Goal: Task Accomplishment & Management: Use online tool/utility

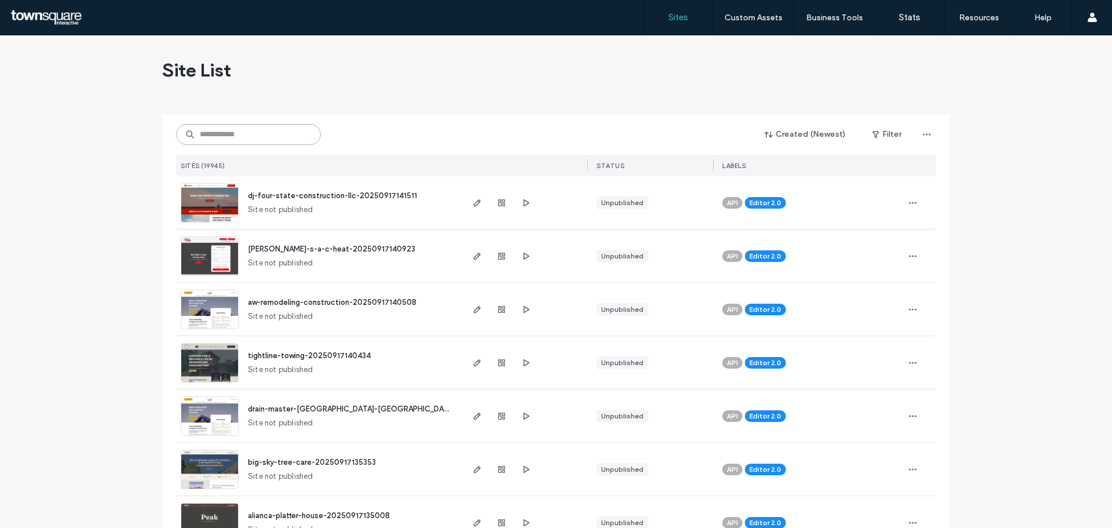
click at [235, 142] on input at bounding box center [248, 134] width 145 height 21
paste input "**********"
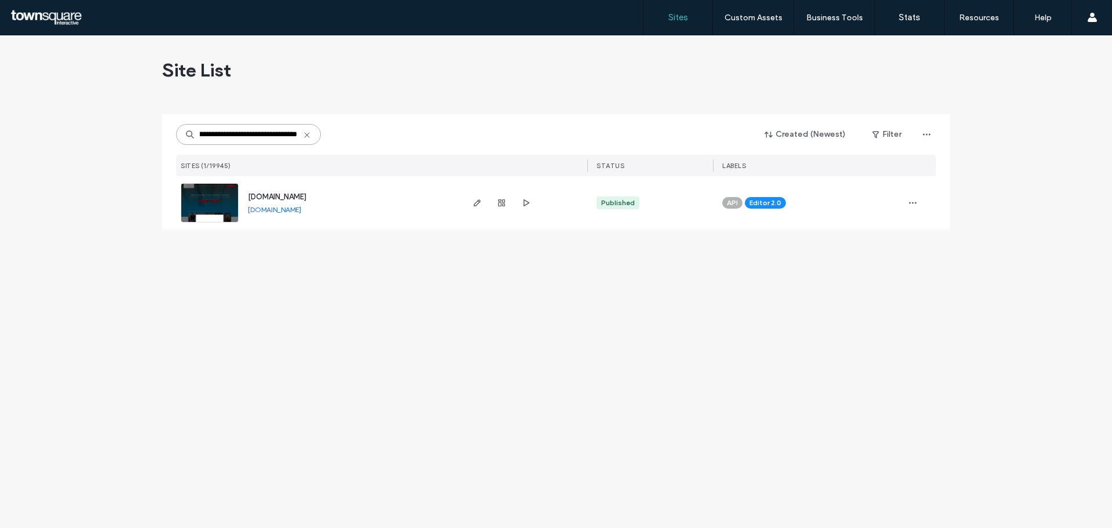
type input "**********"
click at [299, 198] on span "www.minnesotamobileexamsmn.com" at bounding box center [277, 196] width 58 height 9
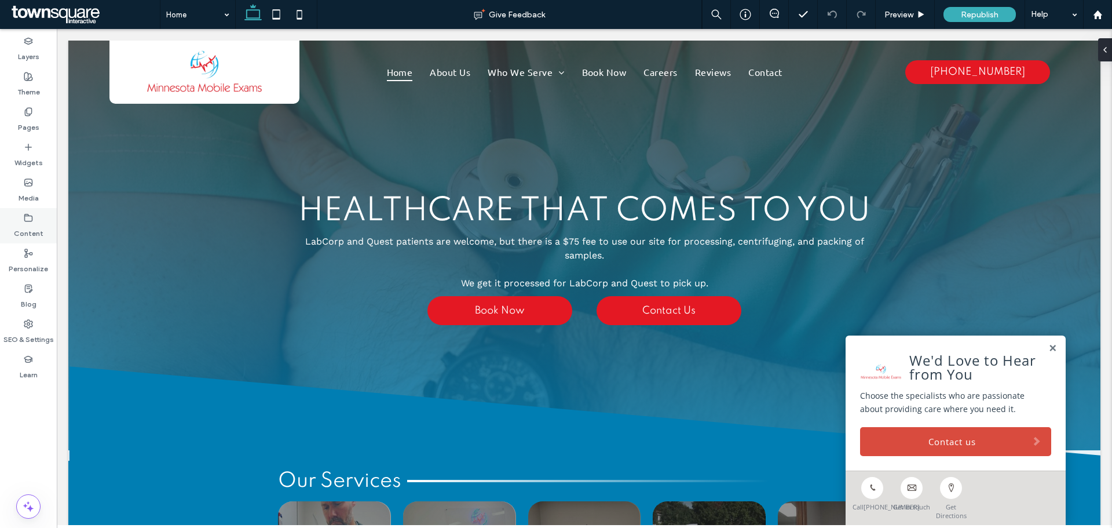
click at [16, 242] on div "Content" at bounding box center [28, 225] width 57 height 35
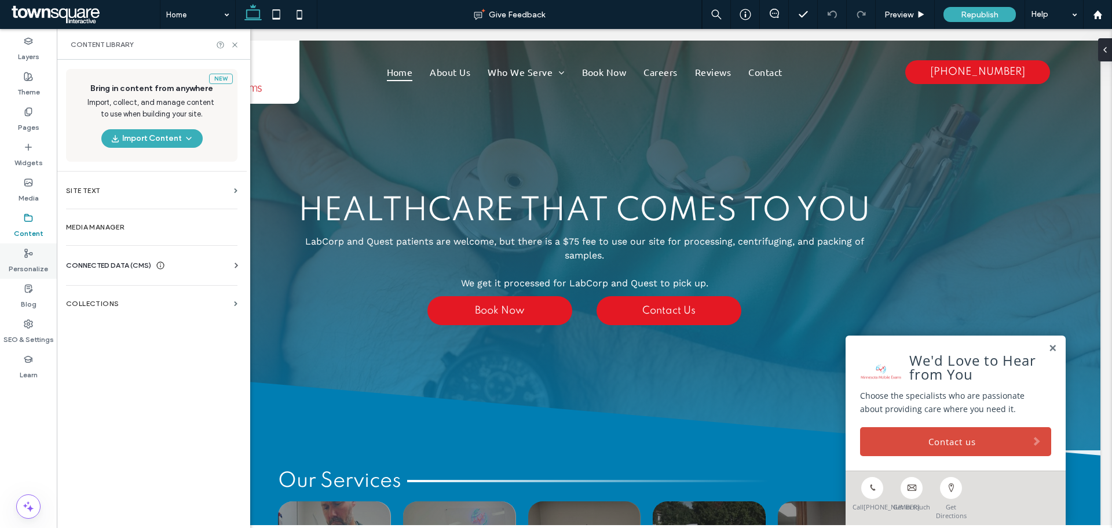
click at [22, 254] on div "Personalize" at bounding box center [28, 260] width 57 height 35
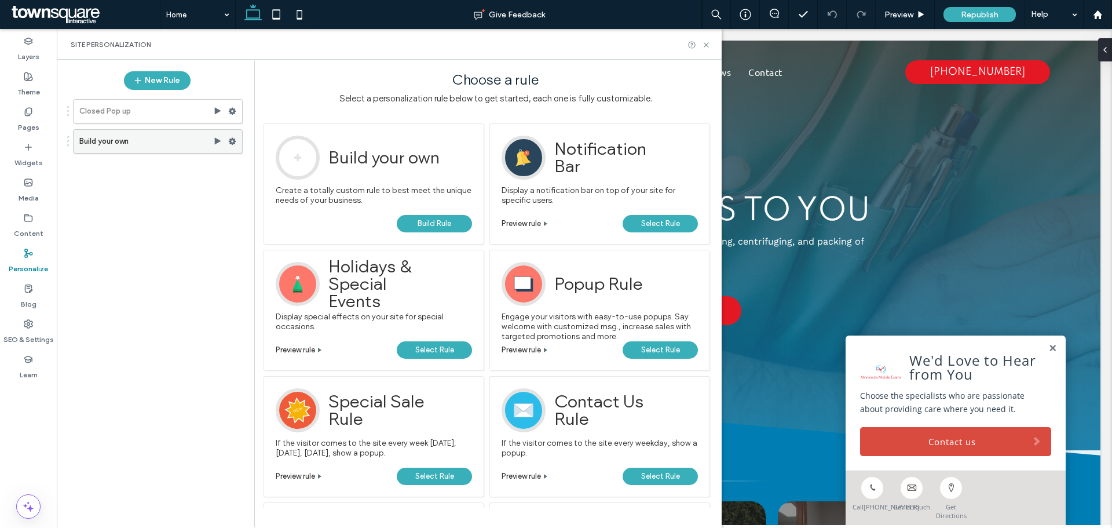
click at [233, 141] on use at bounding box center [233, 141] width 8 height 7
click at [288, 251] on span "Delete" at bounding box center [282, 251] width 25 height 10
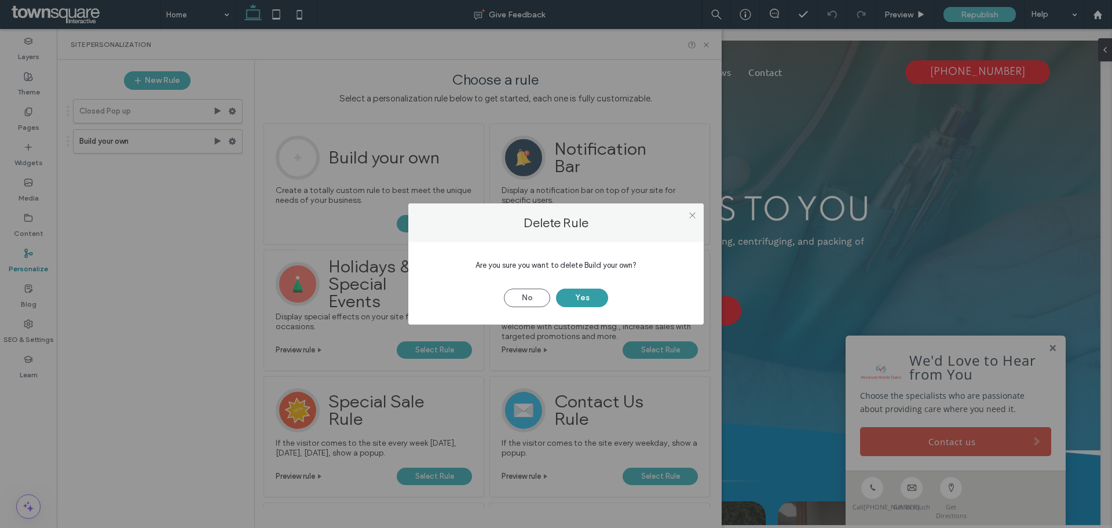
click at [572, 291] on button "Yes" at bounding box center [582, 297] width 52 height 19
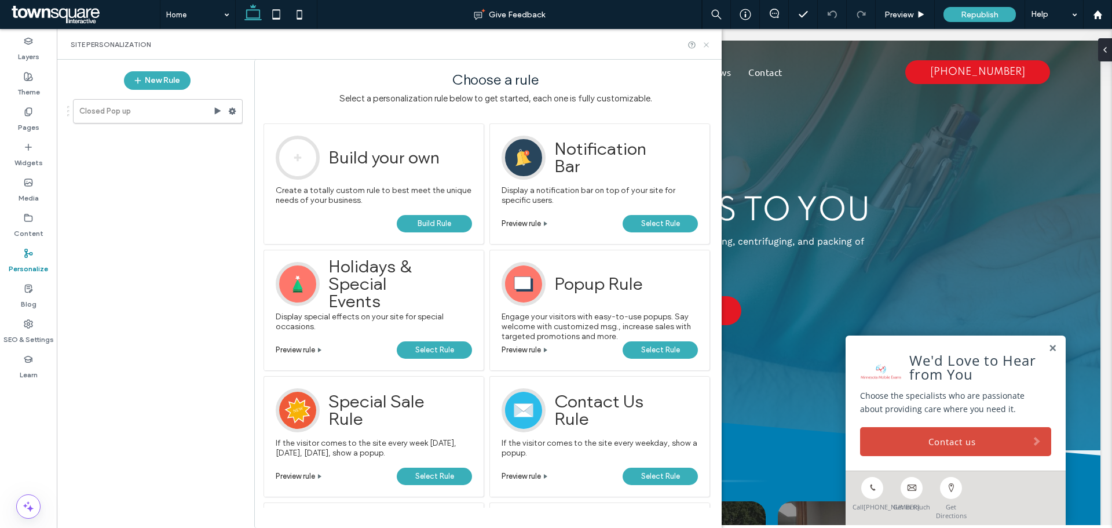
click at [708, 42] on icon at bounding box center [706, 45] width 9 height 9
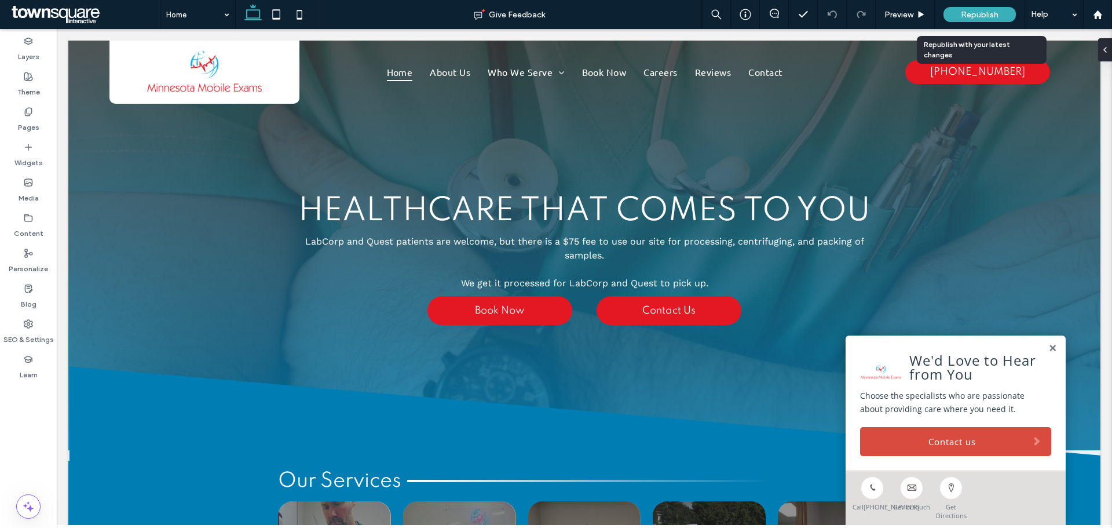
click at [957, 12] on div "Republish" at bounding box center [979, 14] width 72 height 15
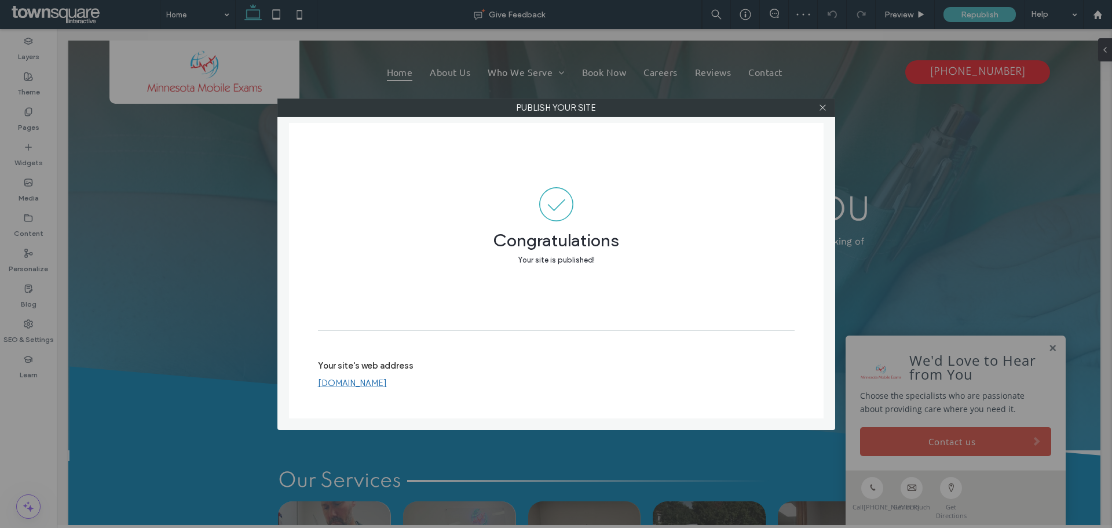
click at [387, 383] on link "www.minnesotamobileexamsmn.com" at bounding box center [352, 383] width 69 height 10
click at [832, 107] on label "Publish your site" at bounding box center [556, 107] width 557 height 17
click at [819, 106] on icon at bounding box center [822, 107] width 9 height 9
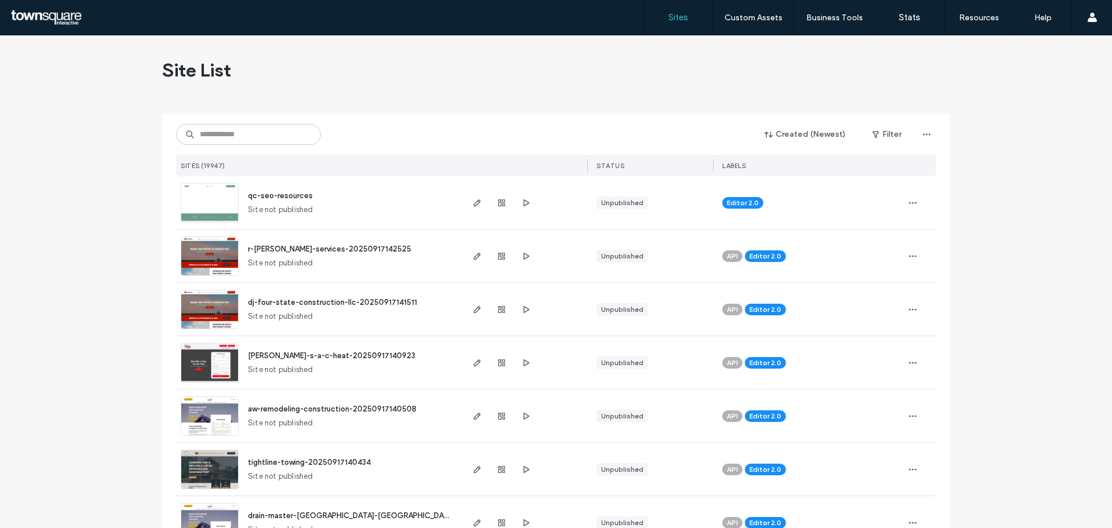
click at [227, 145] on div "Created (Newest) Filter SITES (19947) STATUS LABELS" at bounding box center [556, 145] width 760 height 62
click at [230, 135] on input at bounding box center [248, 134] width 145 height 21
paste input "**********"
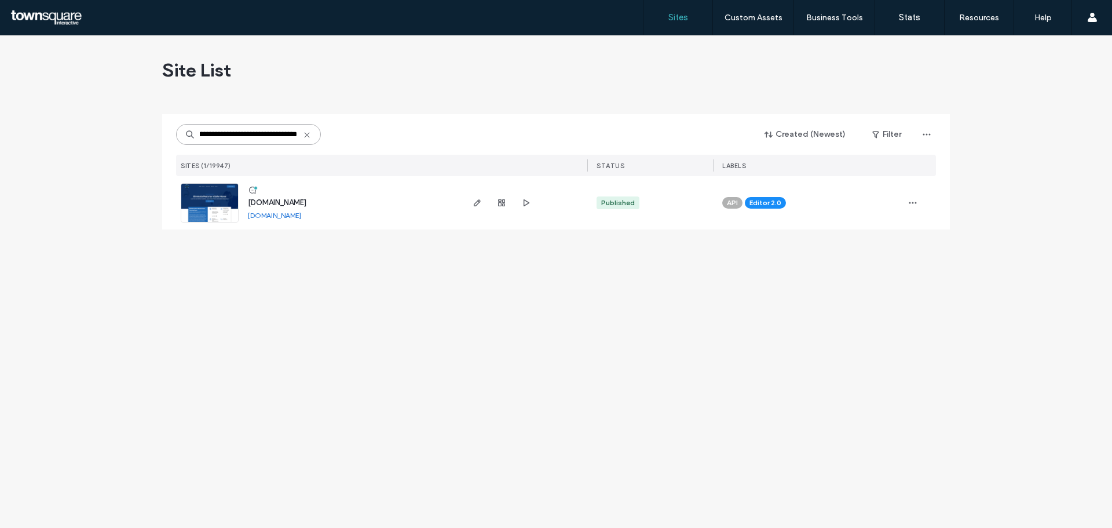
type input "**********"
click at [272, 201] on span "[DOMAIN_NAME]" at bounding box center [277, 202] width 58 height 9
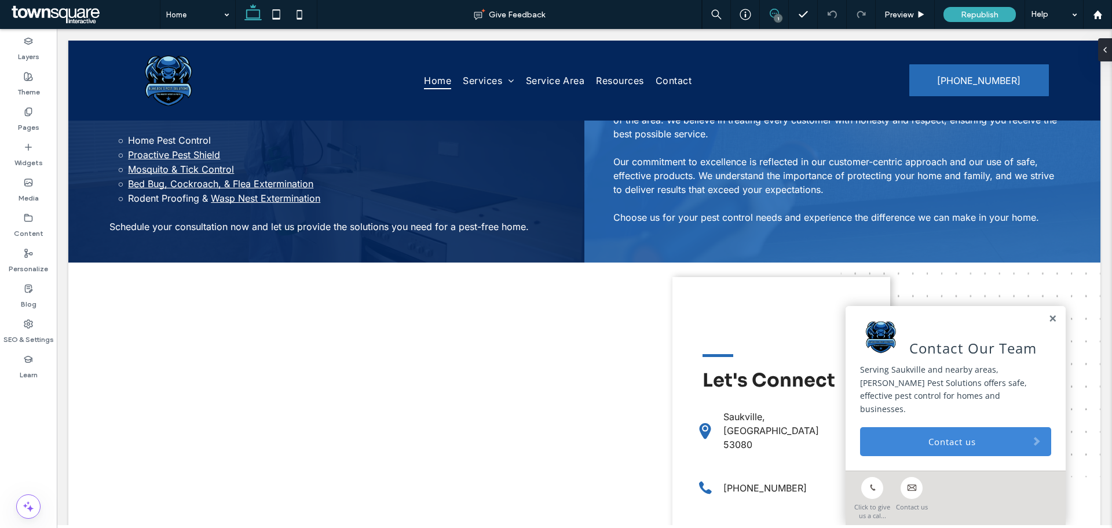
click at [777, 9] on icon at bounding box center [774, 13] width 9 height 9
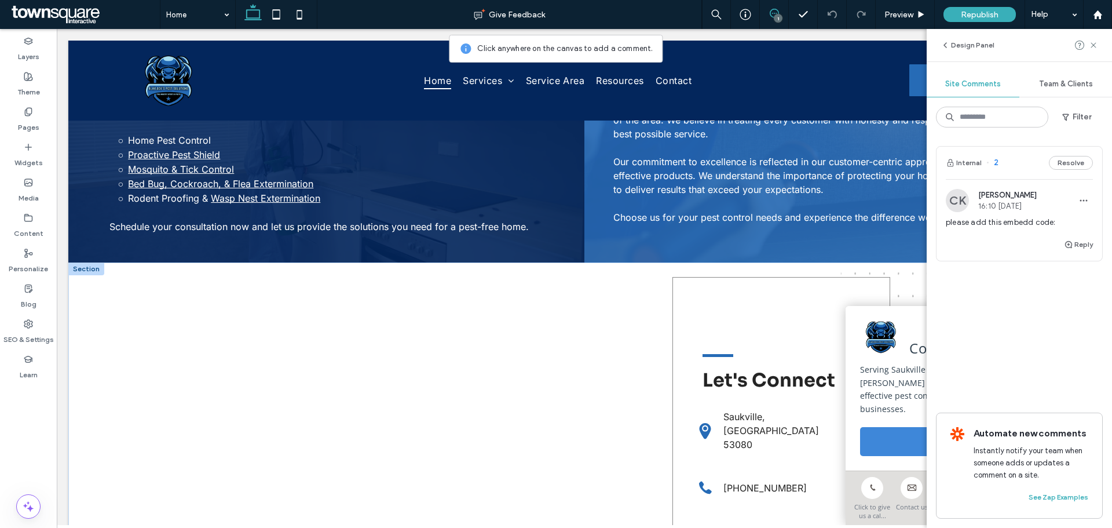
click at [780, 297] on div "Let's Connect A black map pin with a white circle in the middle on a white back…" at bounding box center [781, 456] width 218 height 359
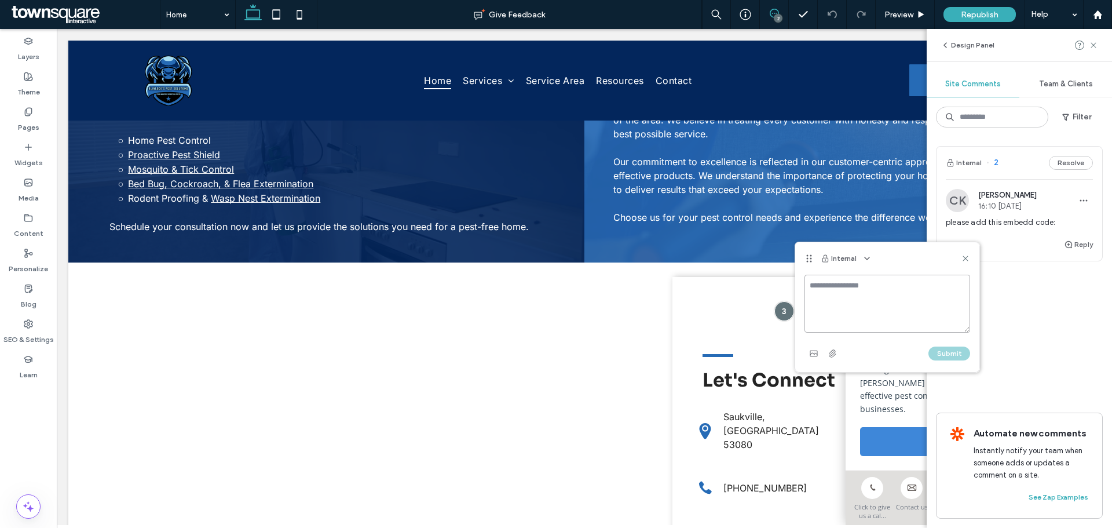
click at [826, 285] on textarea at bounding box center [887, 304] width 166 height 58
type textarea "**********"
click at [937, 347] on button "Submit" at bounding box center [949, 353] width 42 height 14
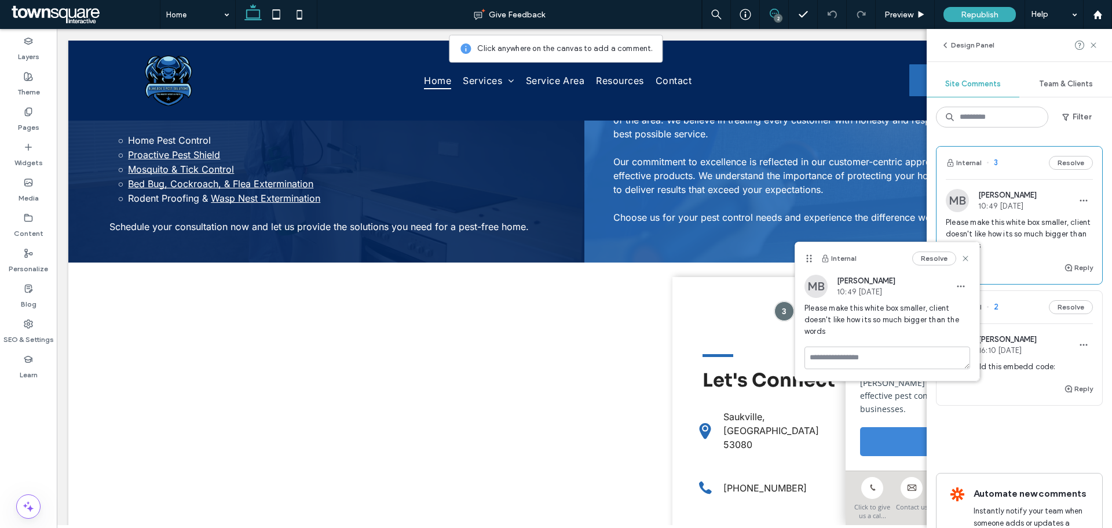
click at [1015, 353] on span "16:10 Jul 28 2025" at bounding box center [1007, 350] width 58 height 9
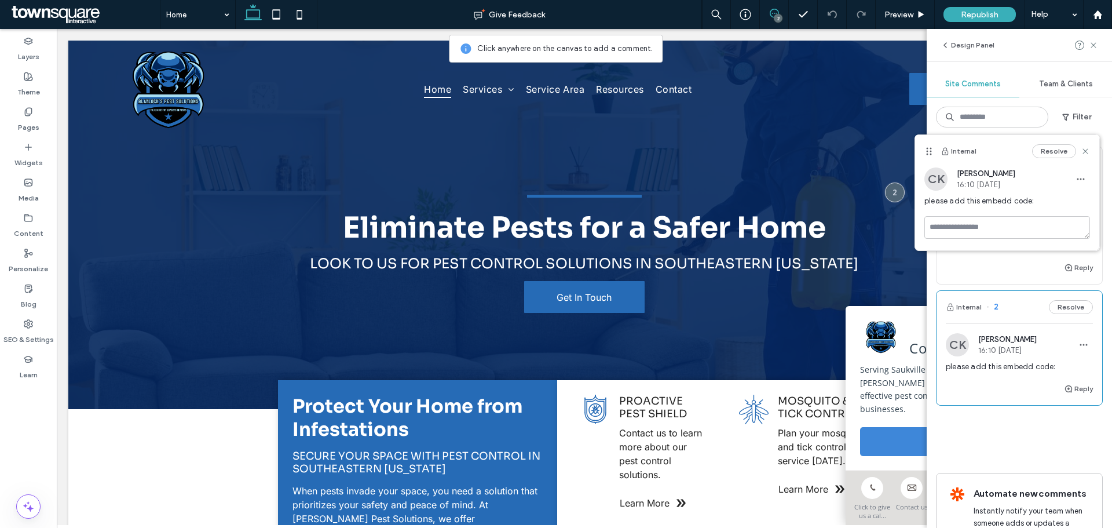
click at [1031, 317] on div "Internal 2 Resolve" at bounding box center [1019, 307] width 166 height 32
click at [994, 330] on div "CK Catherine Kempton 16:10 Jul 28 2025 please add this embedd code:" at bounding box center [1019, 352] width 166 height 58
click at [996, 354] on div "CK Catherine Kempton 16:10 Jul 28 2025" at bounding box center [991, 344] width 91 height 23
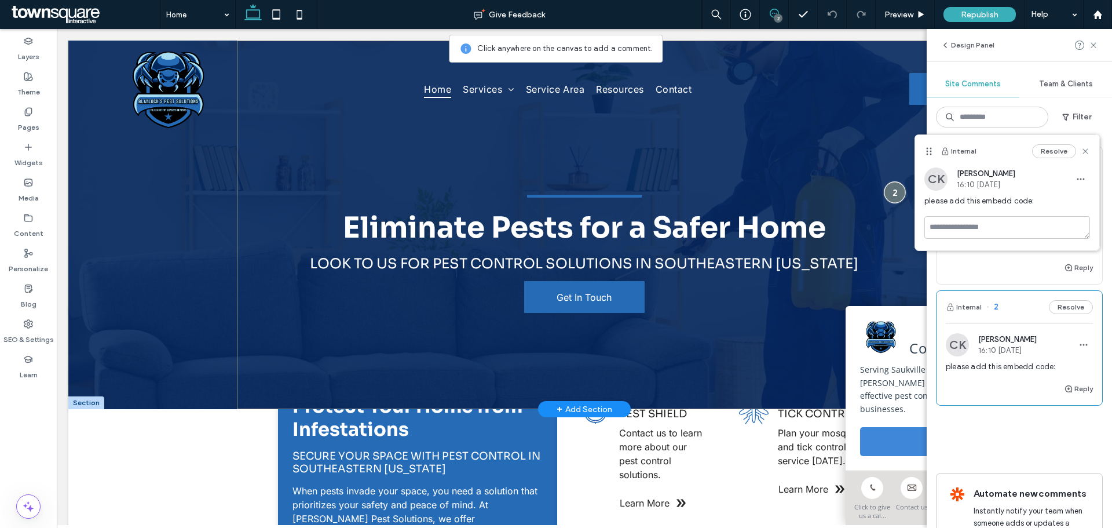
click at [886, 189] on div at bounding box center [894, 191] width 21 height 21
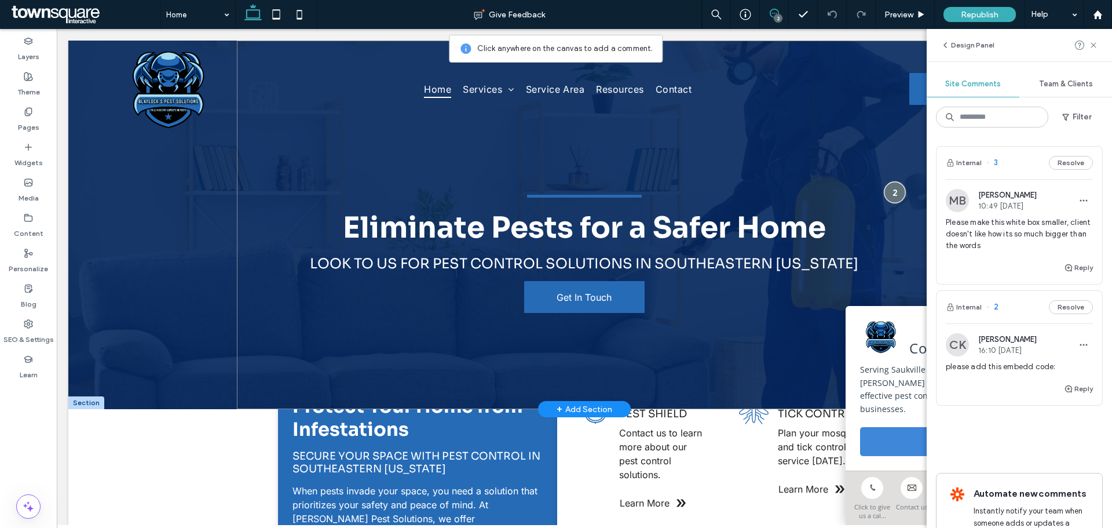
click at [886, 189] on div at bounding box center [894, 191] width 21 height 21
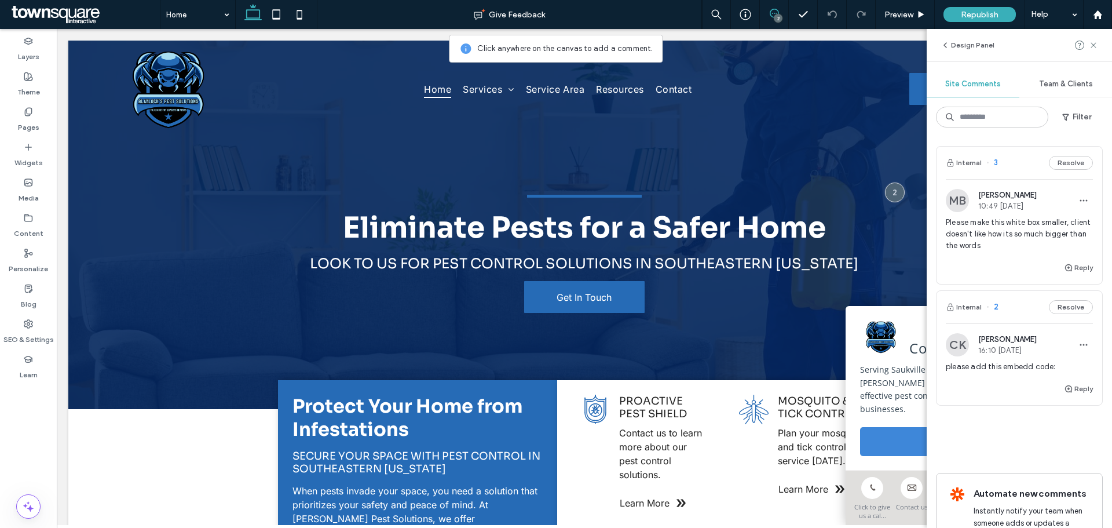
click at [1099, 43] on div "Design Panel" at bounding box center [1019, 45] width 185 height 32
click at [1094, 46] on use at bounding box center [1092, 44] width 5 height 5
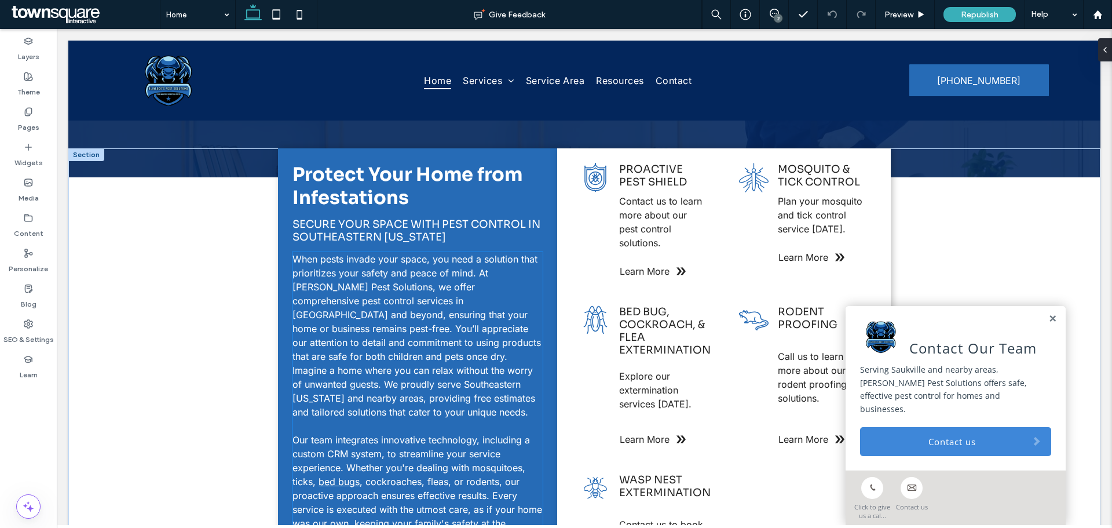
click at [397, 316] on span "When pests invade your space, you need a solution that prioritizes your safety …" at bounding box center [416, 335] width 248 height 164
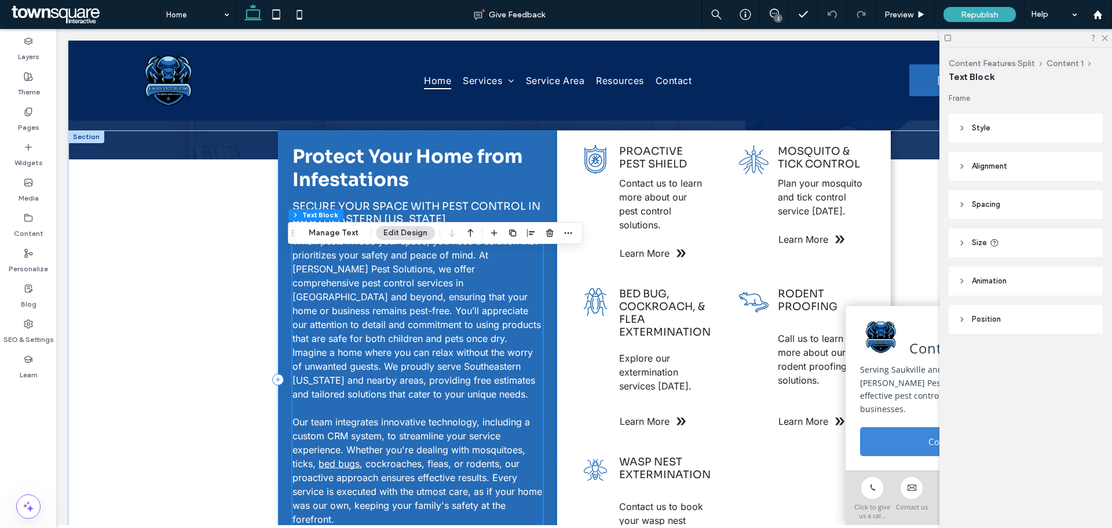
scroll to position [405, 0]
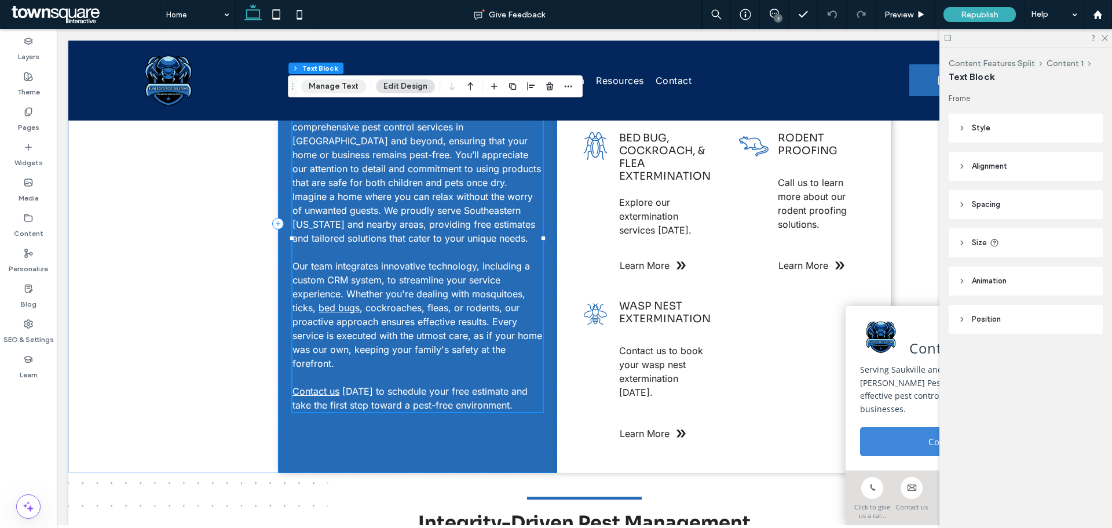
click at [337, 82] on button "Manage Text" at bounding box center [333, 86] width 65 height 14
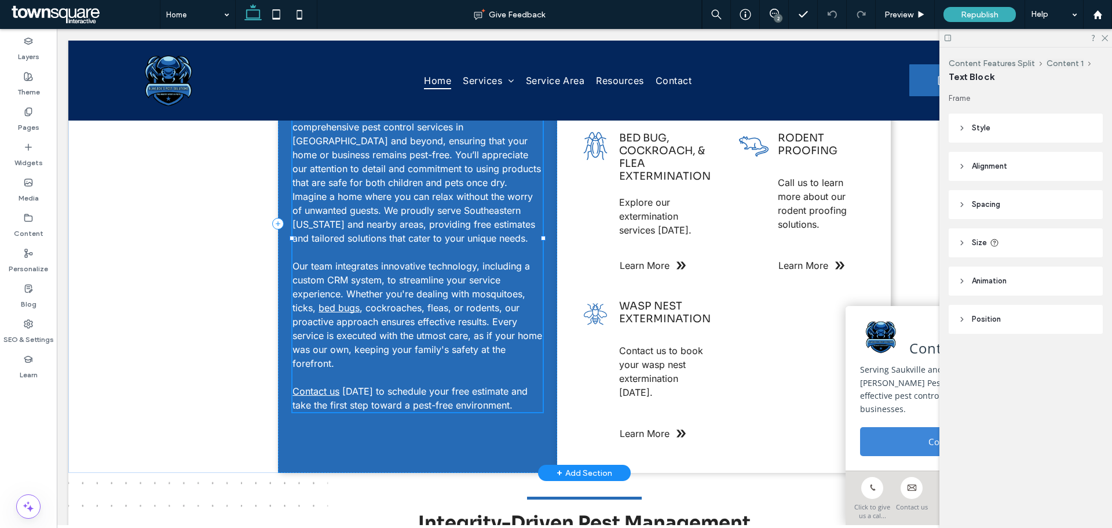
type input "*****"
type input "**"
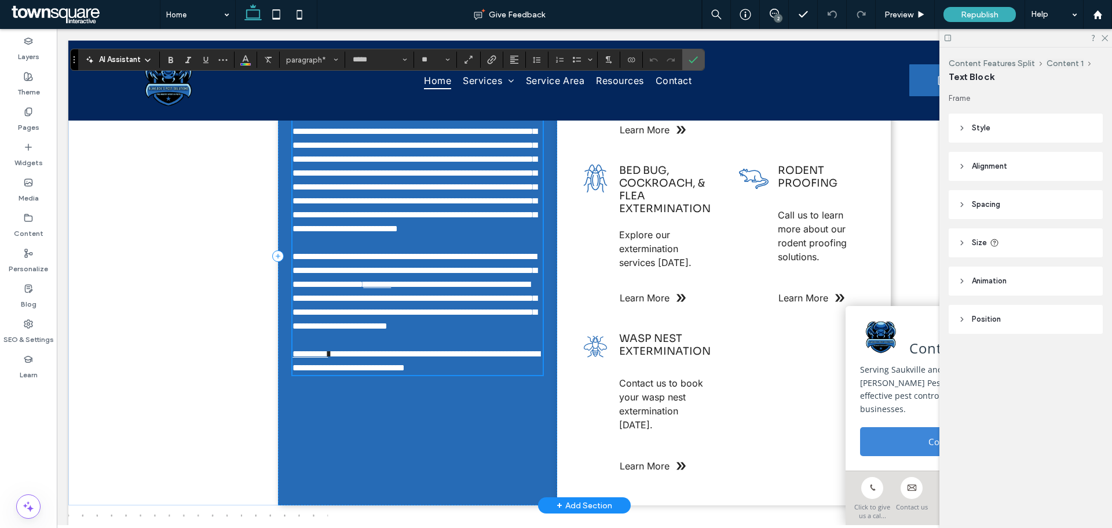
scroll to position [347, 0]
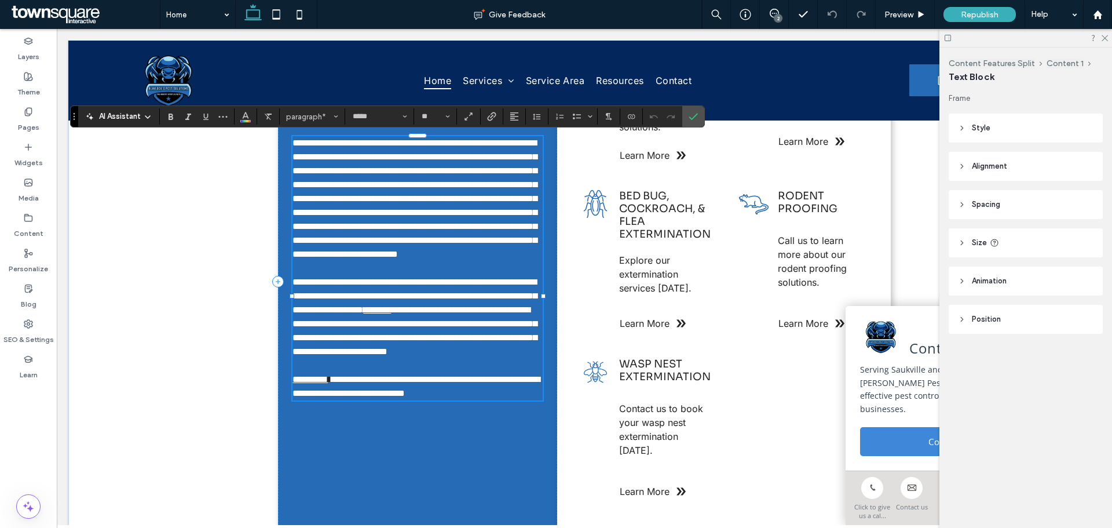
click at [143, 116] on icon at bounding box center [147, 116] width 9 height 9
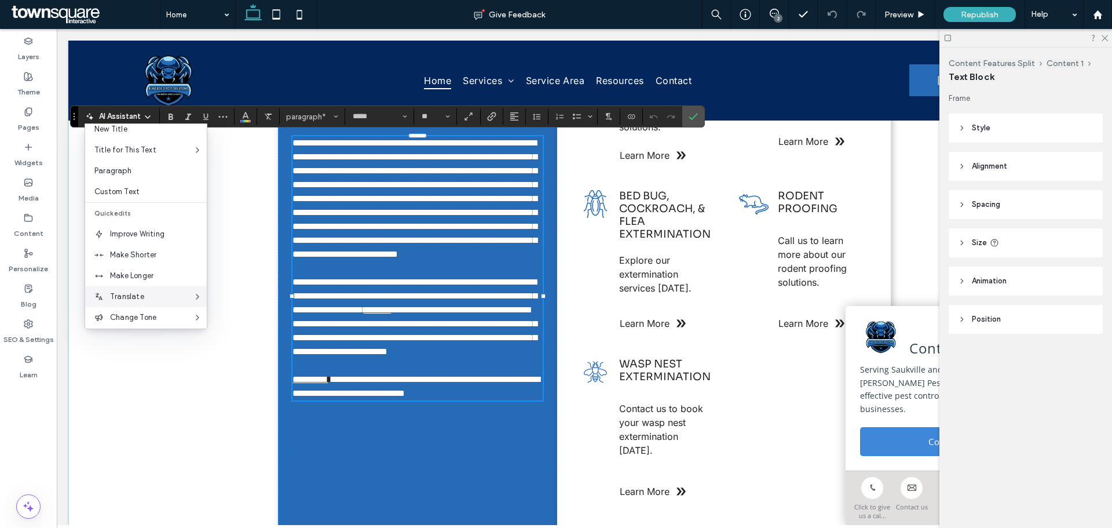
scroll to position [58, 0]
click at [155, 251] on span "Make Longer" at bounding box center [158, 249] width 97 height 12
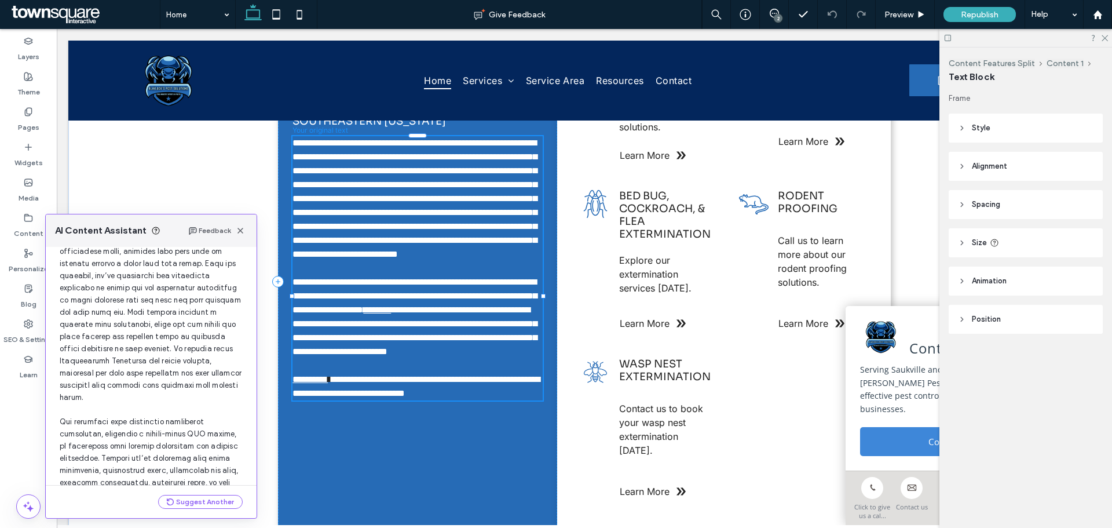
scroll to position [305, 0]
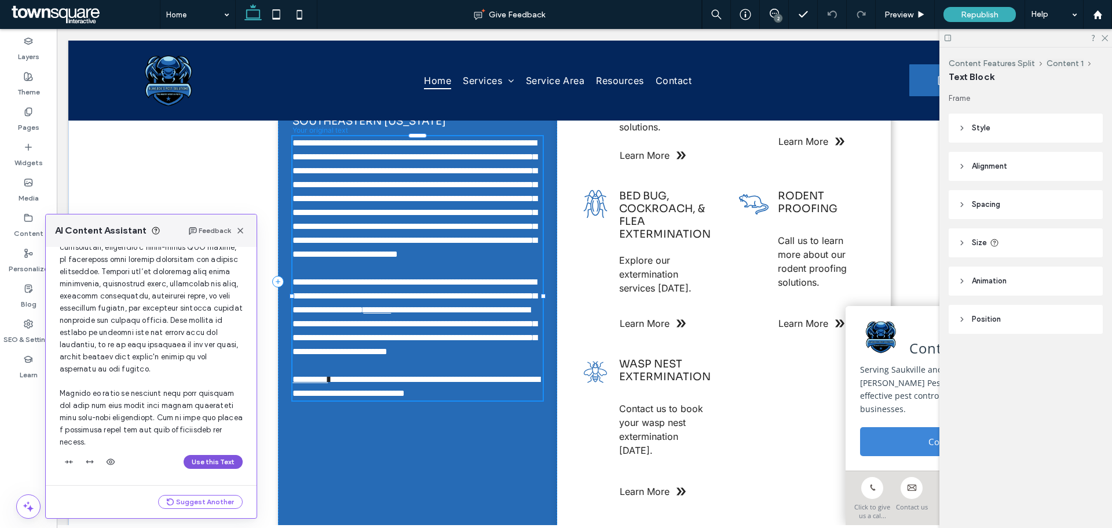
click at [219, 459] on button "Use this Text" at bounding box center [213, 462] width 59 height 14
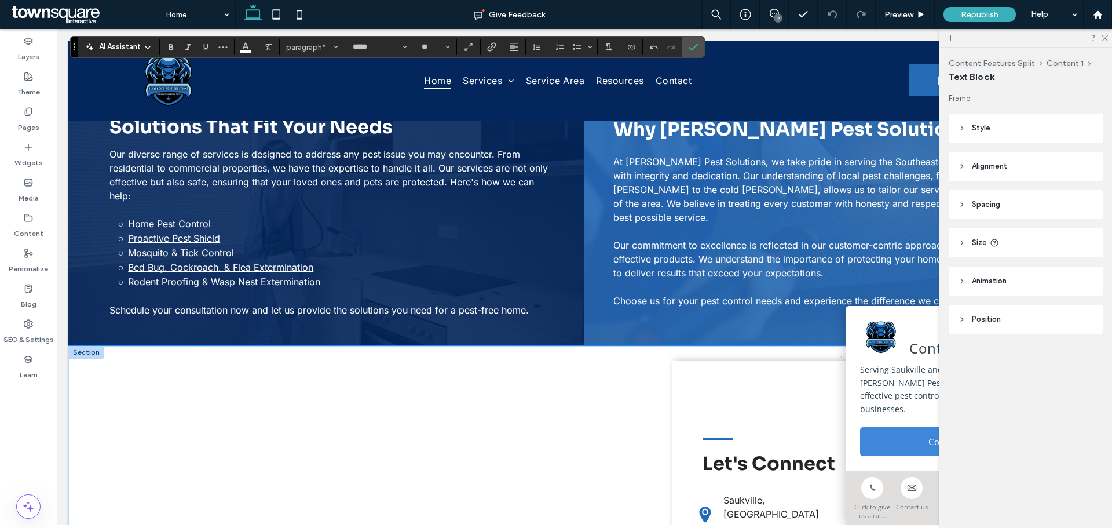
scroll to position [1042, 0]
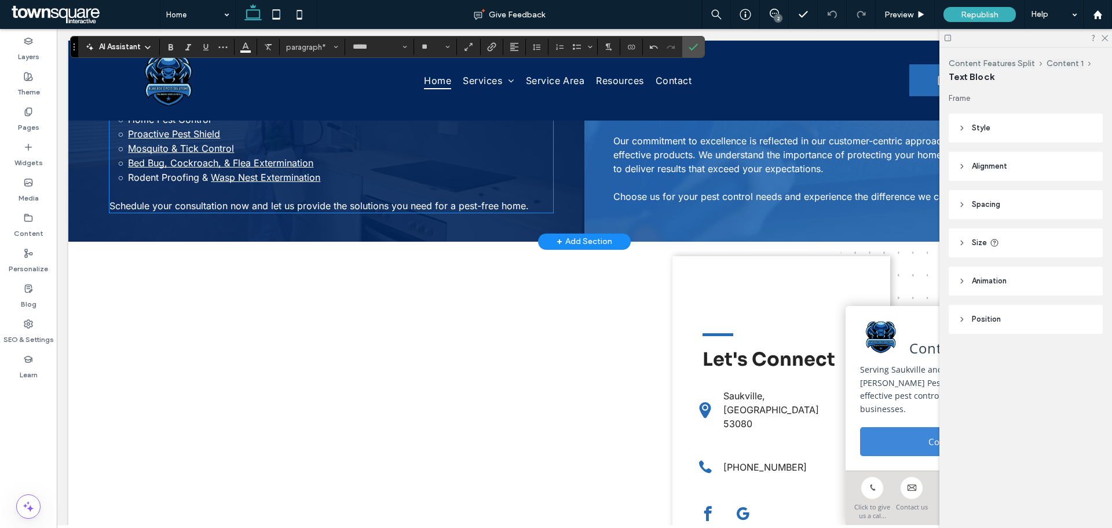
click at [310, 98] on p "Our diverse range of services is designed to address any pest issue you may enc…" at bounding box center [331, 71] width 444 height 56
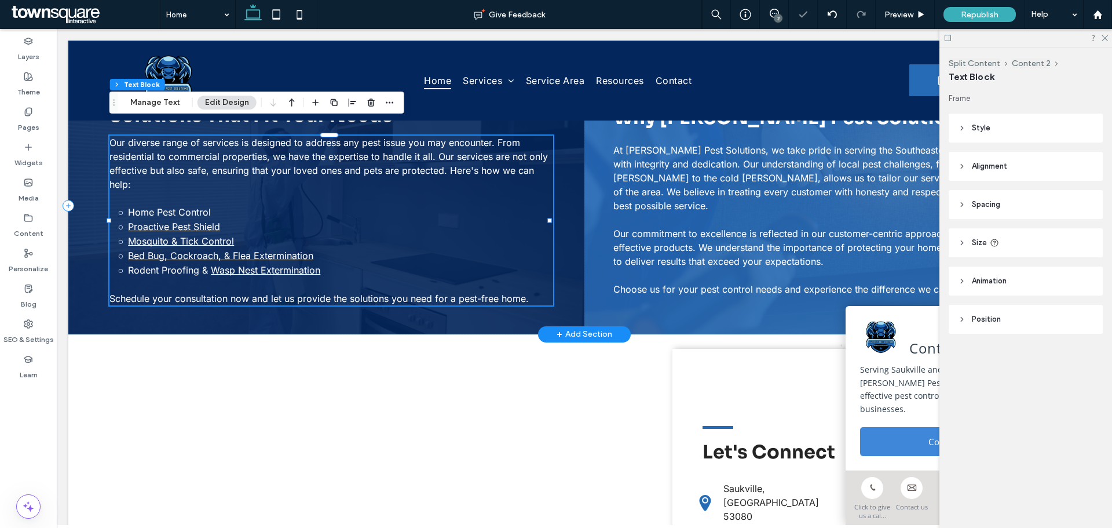
click at [321, 155] on span "Our diverse range of services is designed to address any pest issue you may enc…" at bounding box center [328, 163] width 438 height 53
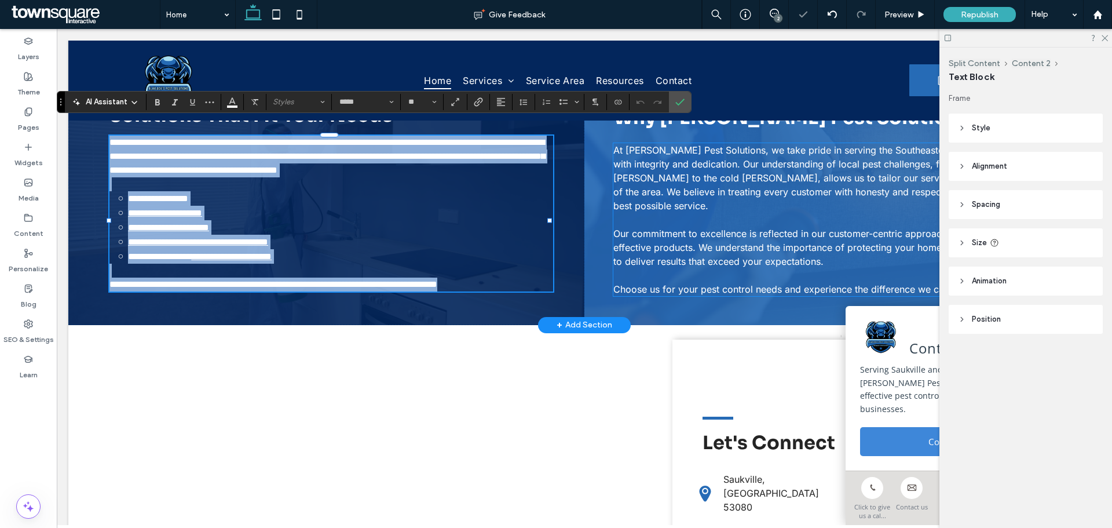
click at [768, 174] on span "At Blaylock's Pest Solutions, we take pride in serving the Southeastern Wiscons…" at bounding box center [835, 177] width 445 height 67
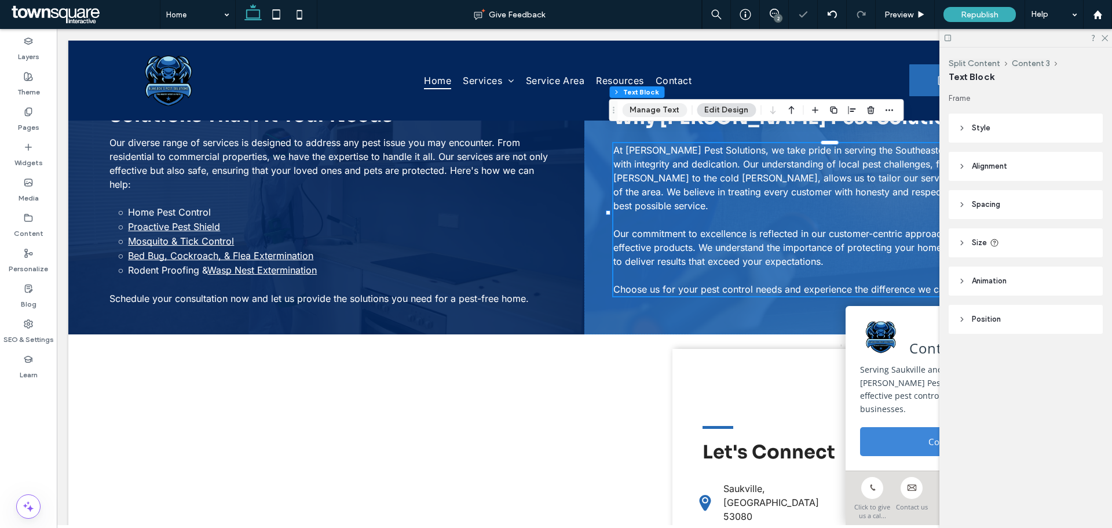
drag, startPoint x: 667, startPoint y: 108, endPoint x: 610, endPoint y: 99, distance: 57.4
click at [667, 108] on button "Manage Text" at bounding box center [654, 110] width 65 height 14
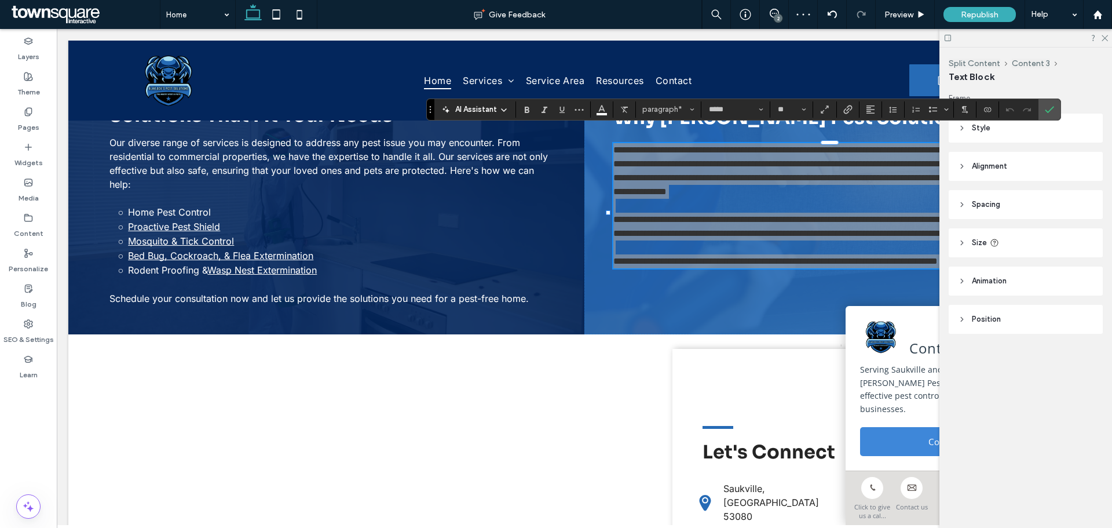
click at [488, 101] on div "AI Assistant" at bounding box center [475, 108] width 76 height 14
click at [485, 102] on div "AI Assistant" at bounding box center [475, 108] width 76 height 14
click at [484, 109] on span "AI Assistant" at bounding box center [476, 110] width 42 height 12
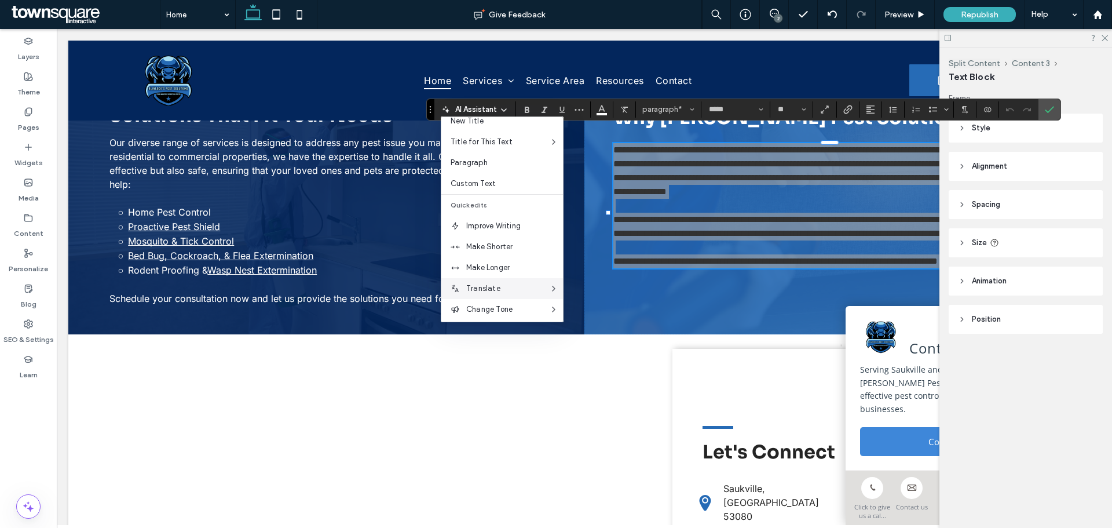
scroll to position [58, 0]
click at [514, 241] on span "Make Longer" at bounding box center [514, 242] width 97 height 12
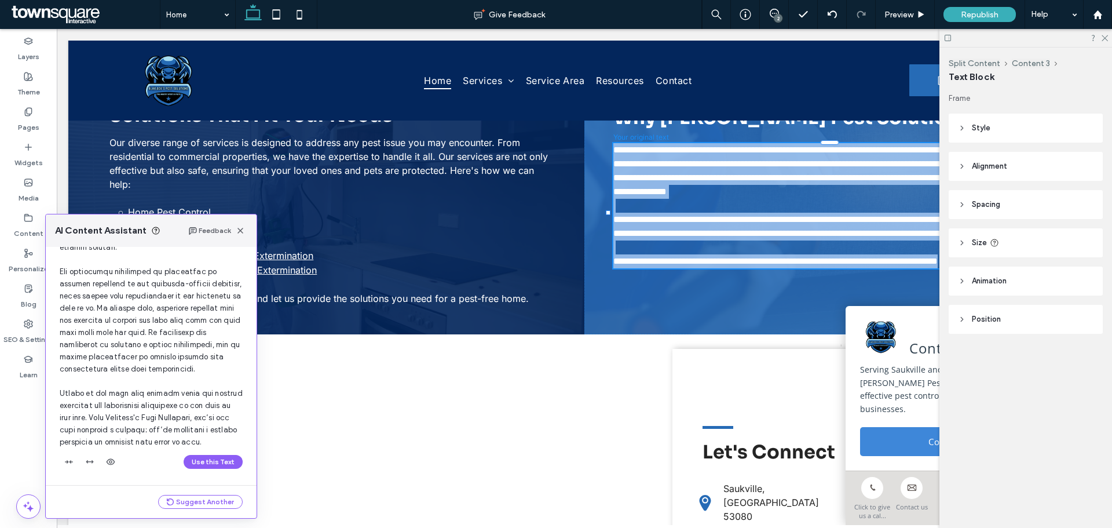
scroll to position [220, 0]
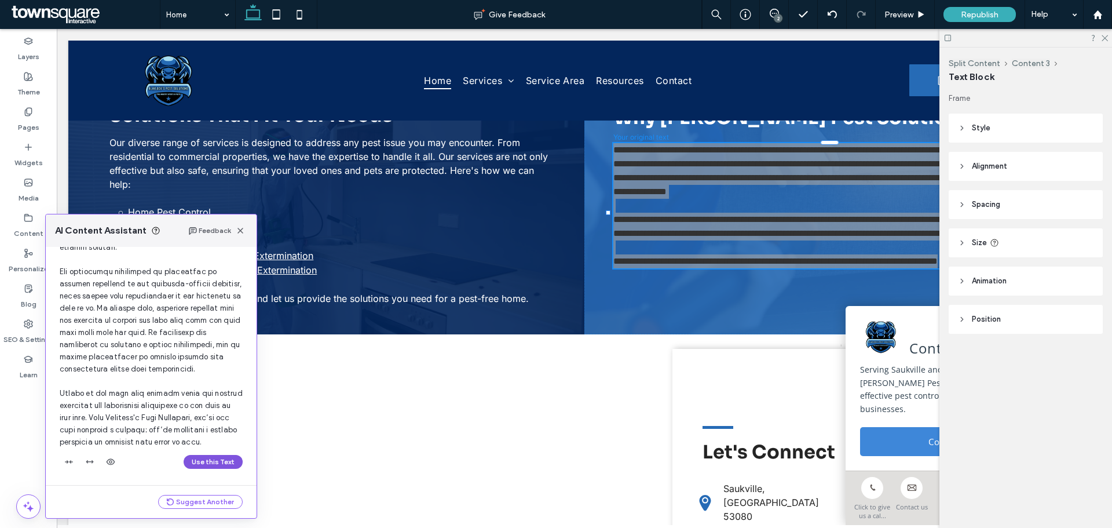
click at [200, 462] on button "Use this Text" at bounding box center [213, 462] width 59 height 14
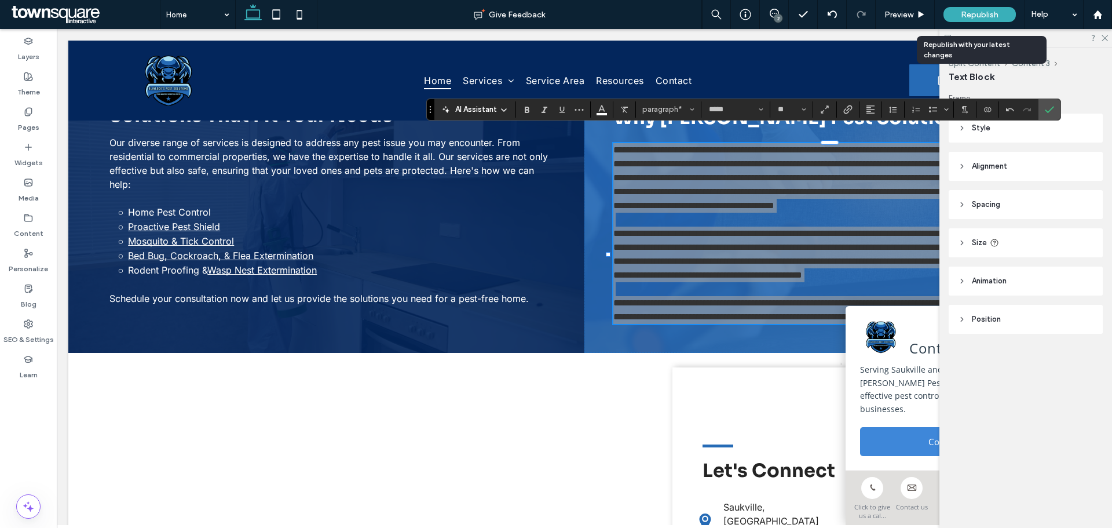
click at [998, 9] on div "Republish" at bounding box center [979, 14] width 72 height 15
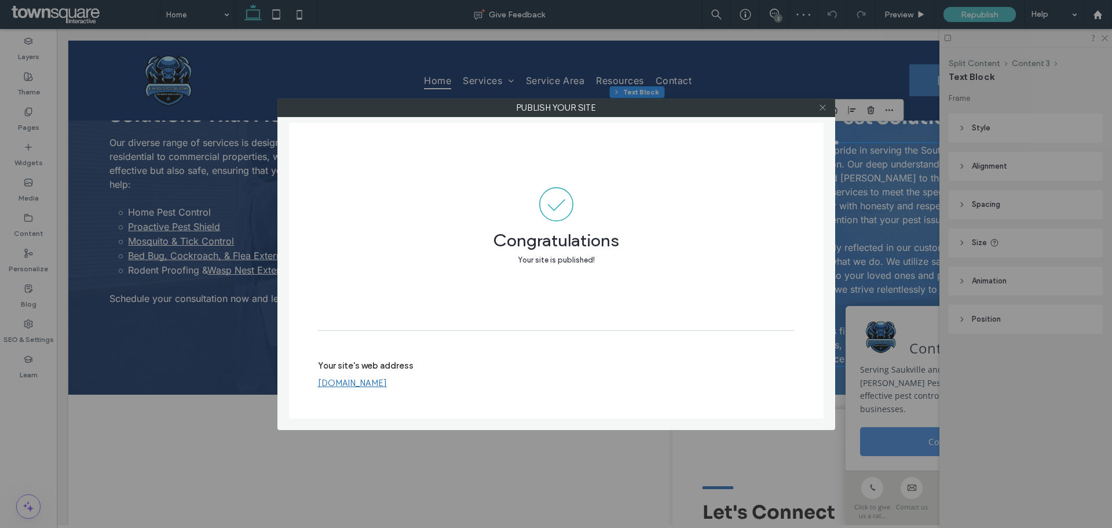
click at [820, 108] on icon at bounding box center [822, 107] width 9 height 9
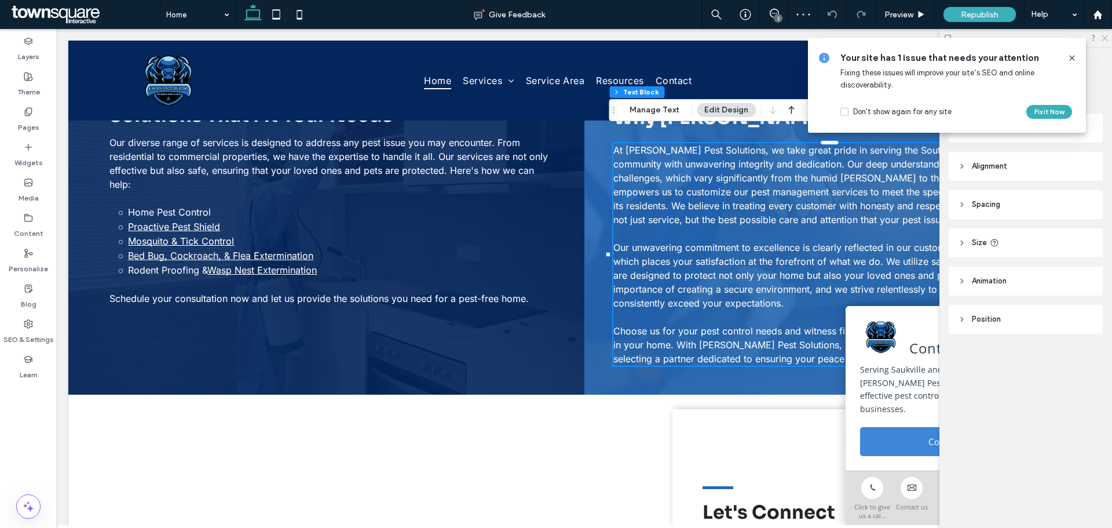
click at [1104, 34] on icon at bounding box center [1104, 38] width 8 height 8
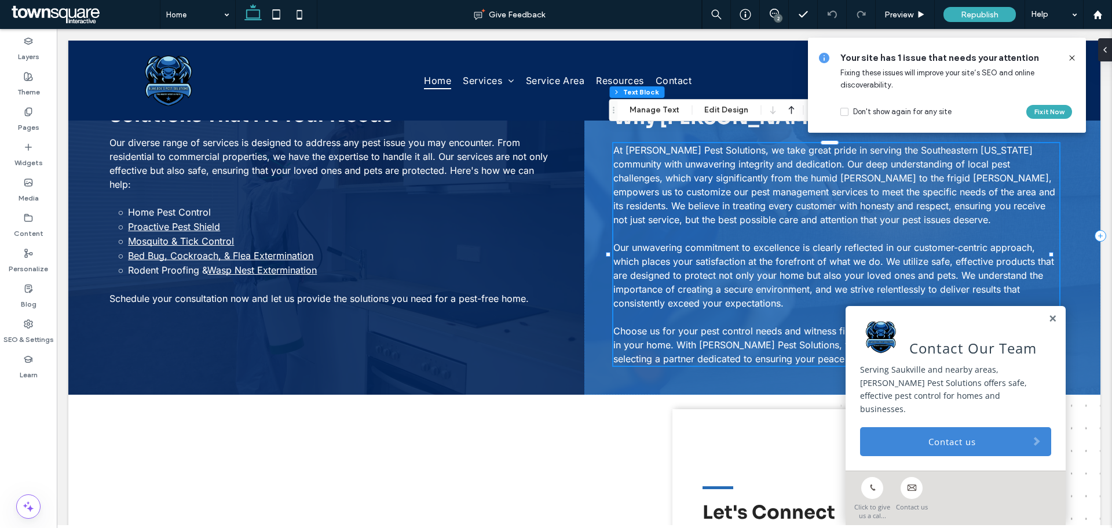
click at [1072, 58] on icon at bounding box center [1071, 57] width 9 height 9
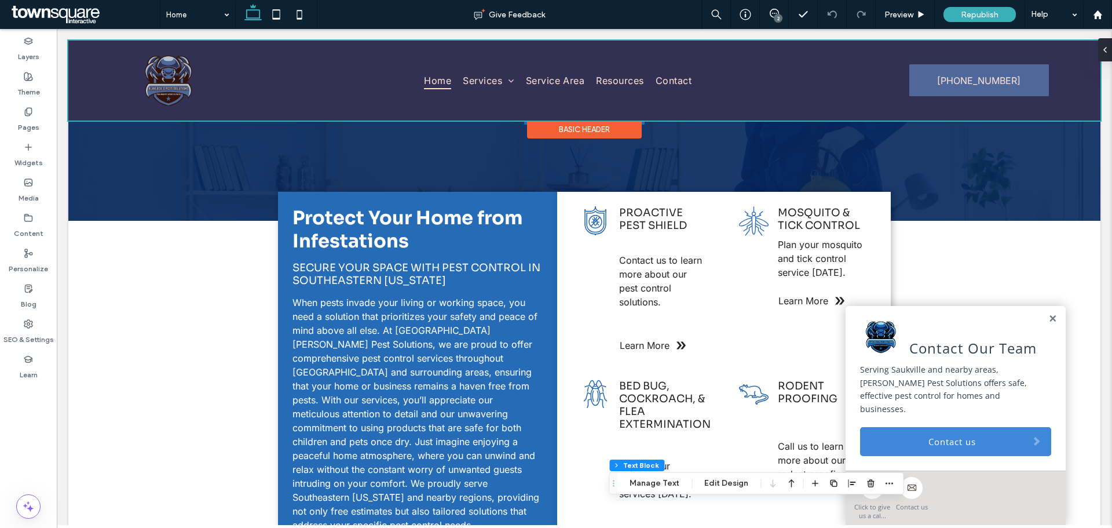
scroll to position [174, 0]
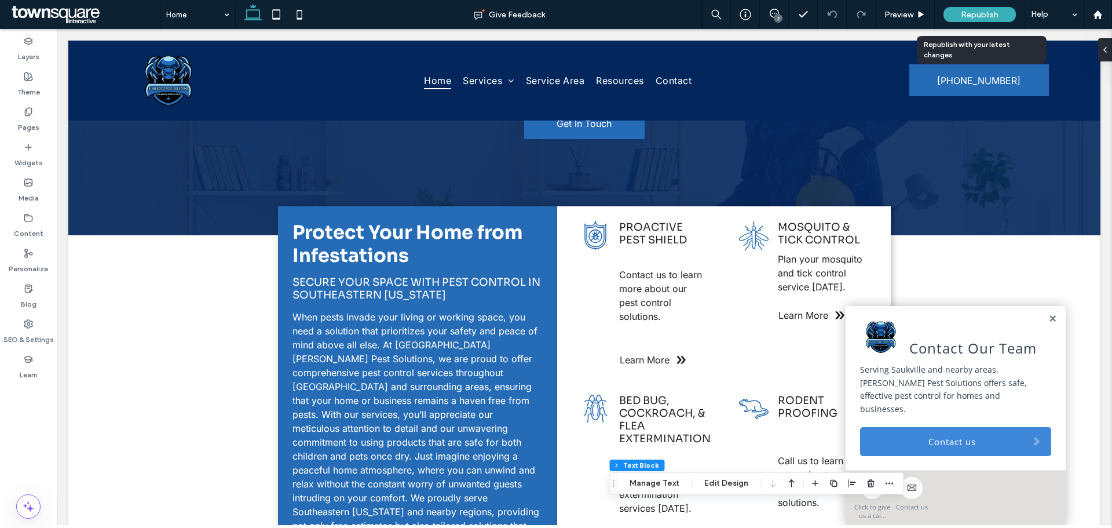
click at [956, 14] on div "Republish" at bounding box center [979, 14] width 72 height 15
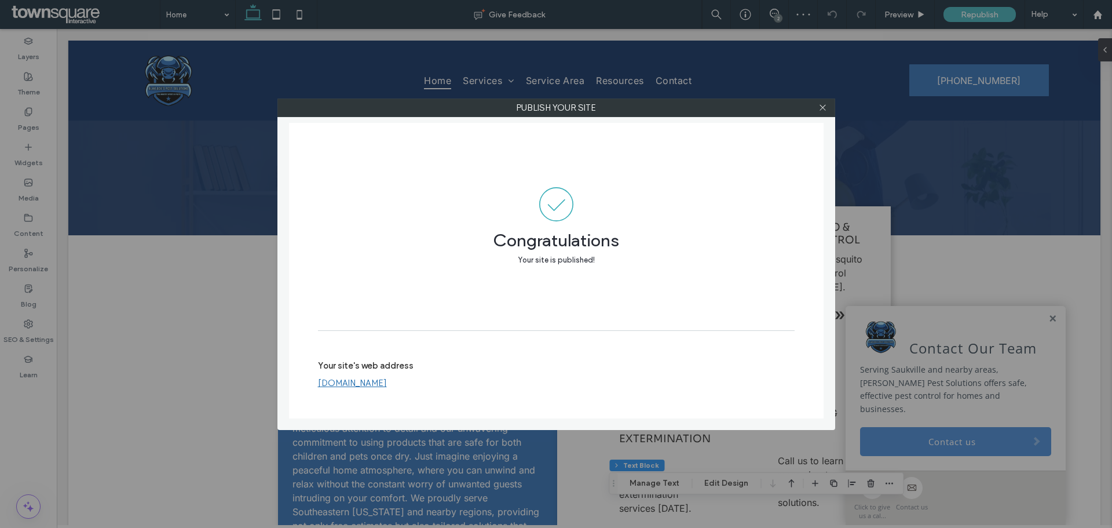
click at [376, 387] on link "[DOMAIN_NAME]" at bounding box center [352, 383] width 69 height 10
